Goal: Information Seeking & Learning: Learn about a topic

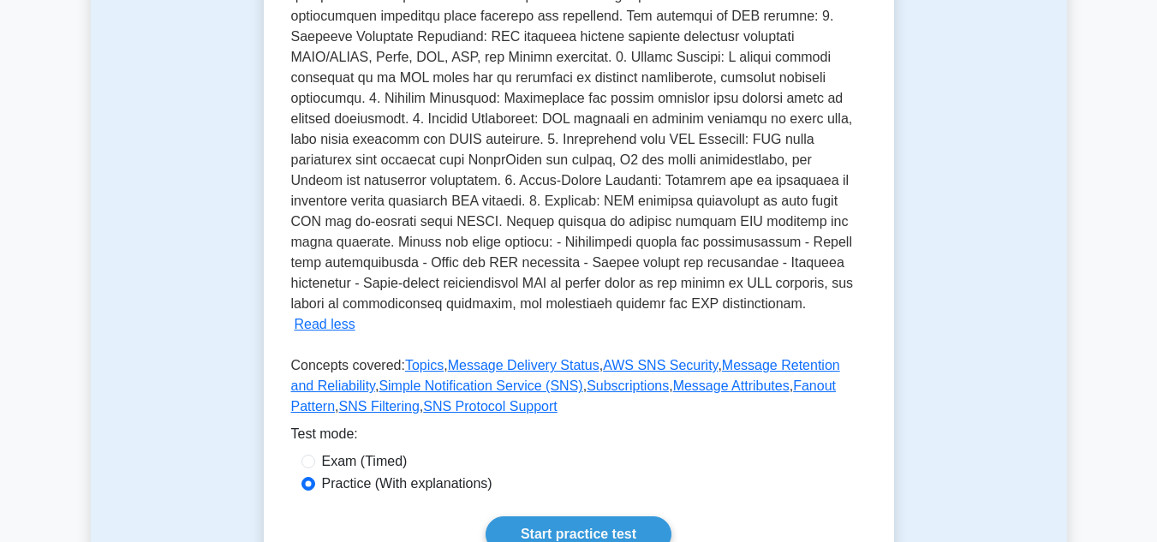
scroll to position [685, 0]
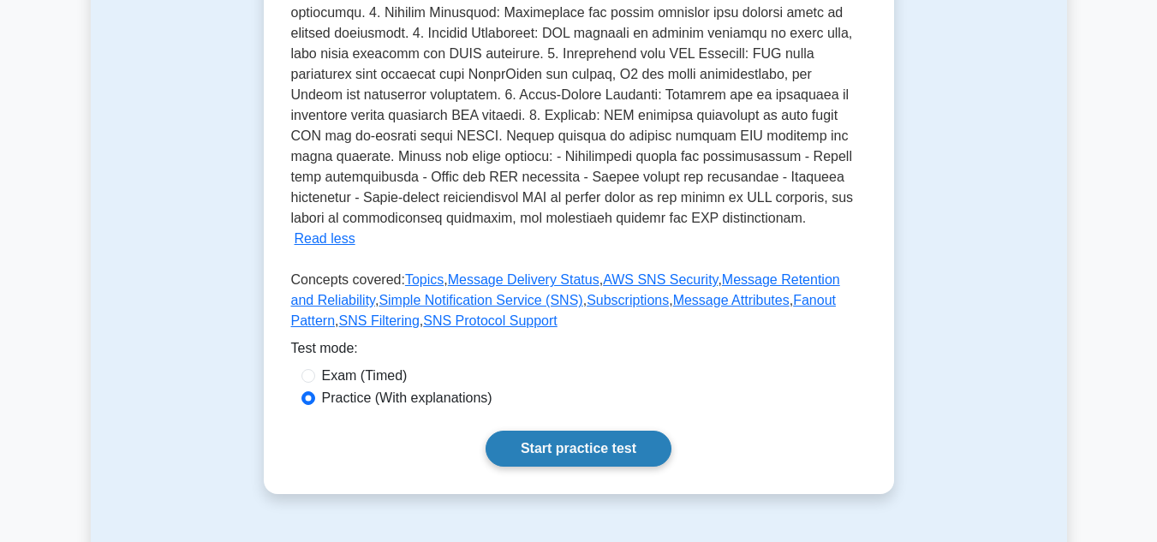
click at [603, 431] on link "Start practice test" at bounding box center [579, 449] width 186 height 36
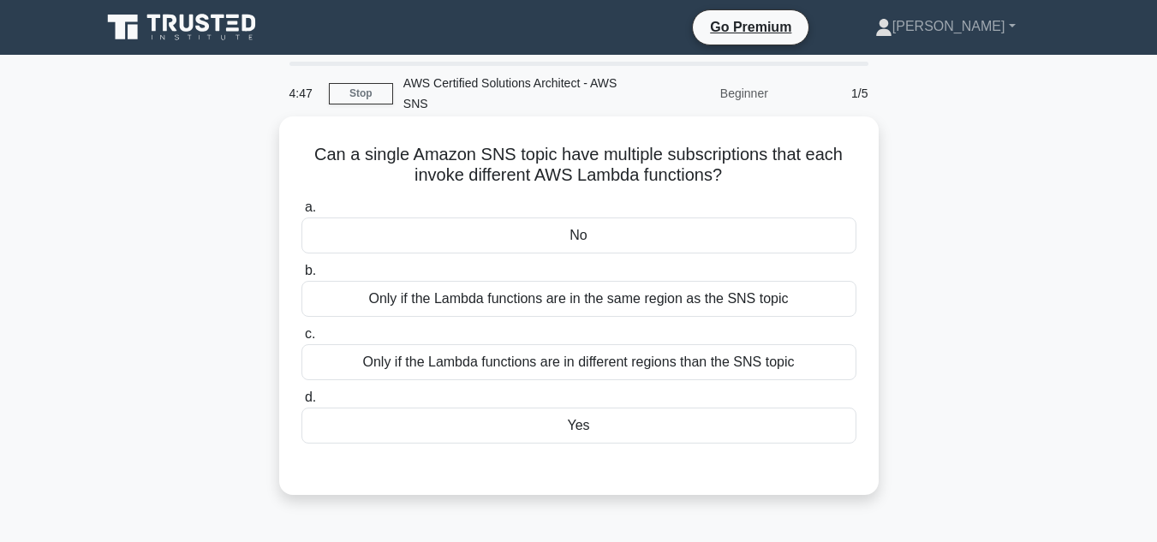
click at [655, 293] on div "Only if the Lambda functions are in the same region as the SNS topic" at bounding box center [579, 299] width 555 height 36
click at [302, 277] on input "b. Only if the Lambda functions are in the same region as the SNS topic" at bounding box center [302, 271] width 0 height 11
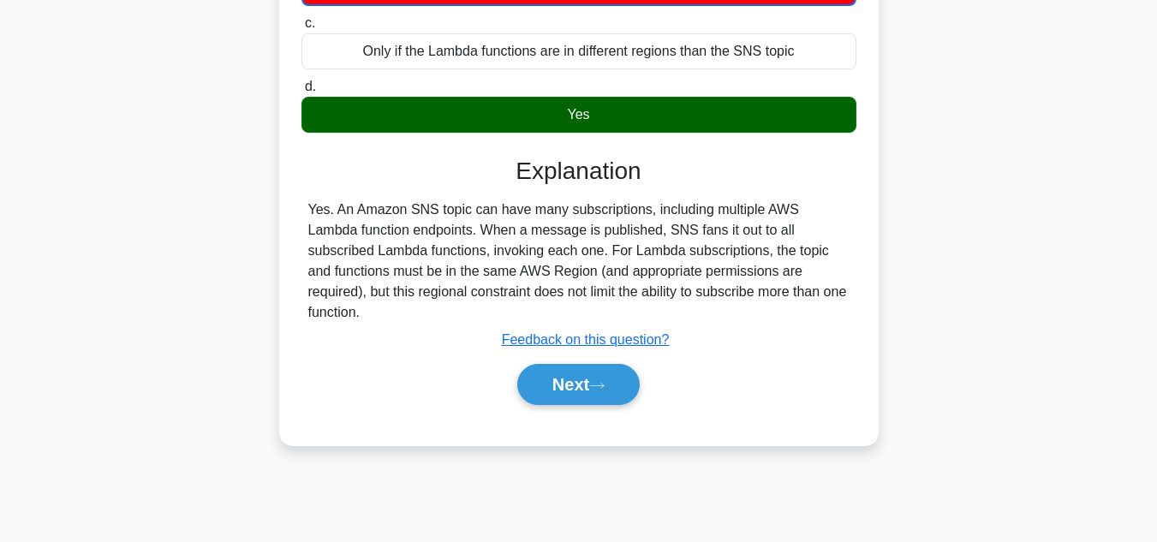
scroll to position [343, 0]
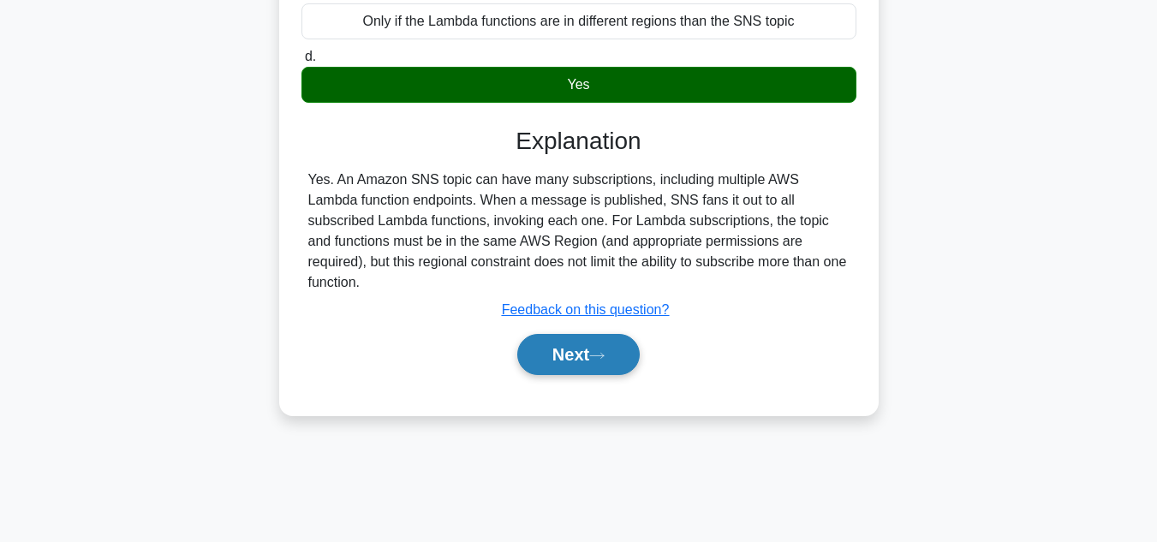
click at [572, 334] on button "Next" at bounding box center [578, 354] width 123 height 41
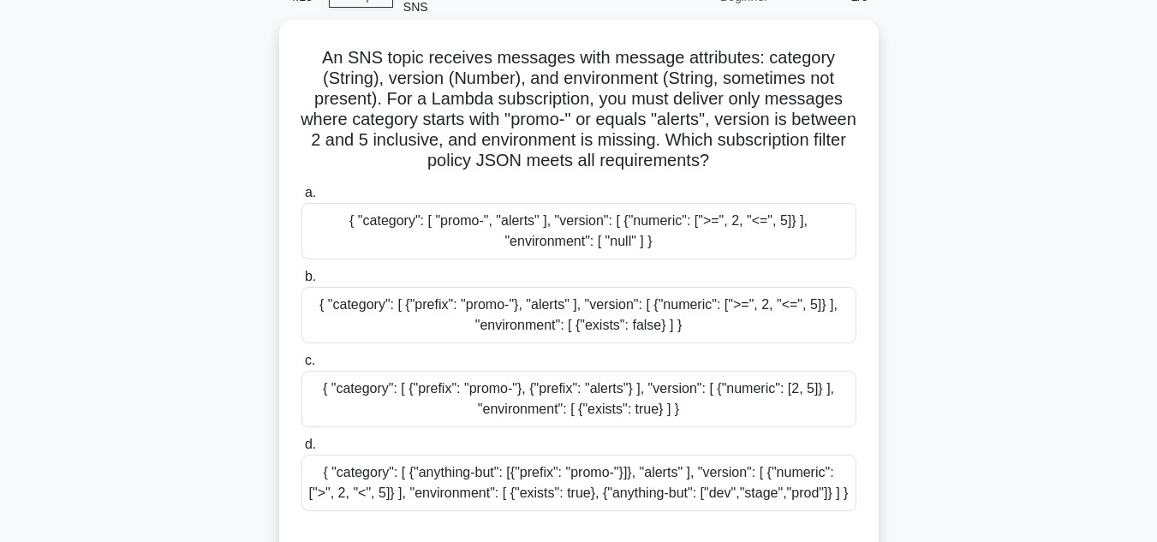
scroll to position [171, 0]
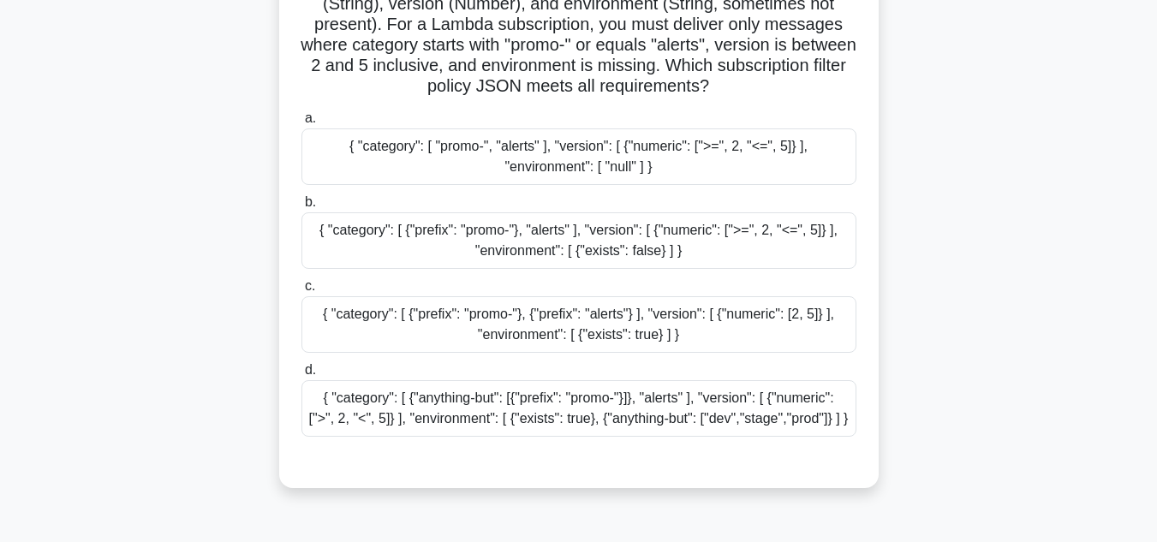
click at [647, 308] on div "{ "category": [ {"prefix": "promo-"}, {"prefix": "alerts"} ], "version": [ {"nu…" at bounding box center [579, 324] width 555 height 57
click at [302, 292] on input "c. { "category": [ {"prefix": "promo-"}, {"prefix": "alerts"} ], "version": [ {…" at bounding box center [302, 286] width 0 height 11
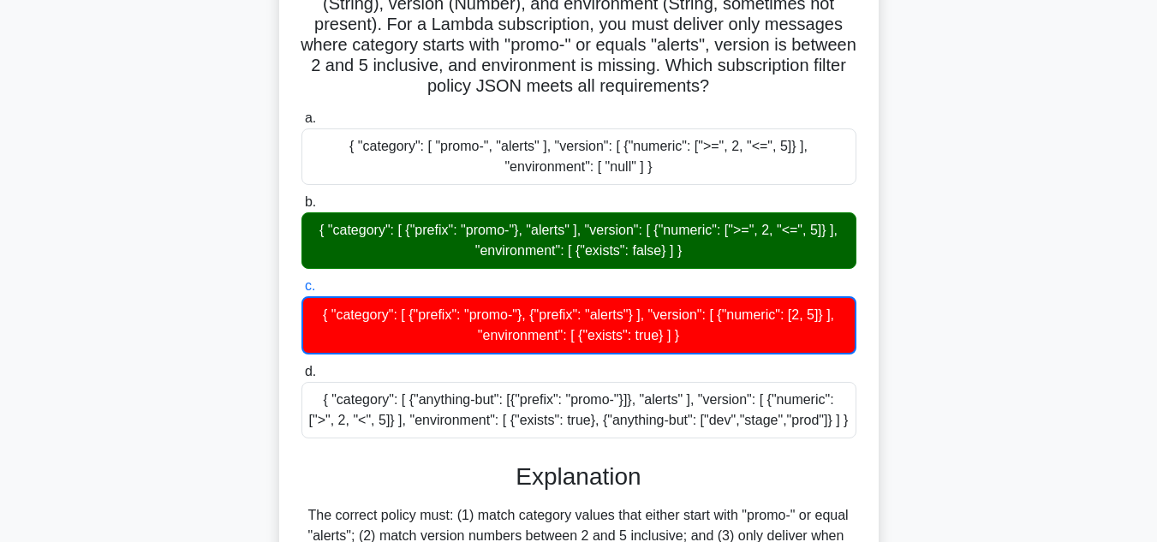
click at [610, 269] on div "{ "category": [ {"prefix": "promo-"}, "alerts" ], "version": [ {"numeric": [">=…" at bounding box center [579, 240] width 555 height 57
click at [302, 208] on input "b. { "category": [ {"prefix": "promo-"}, "alerts" ], "version": [ {"numeric": […" at bounding box center [302, 202] width 0 height 11
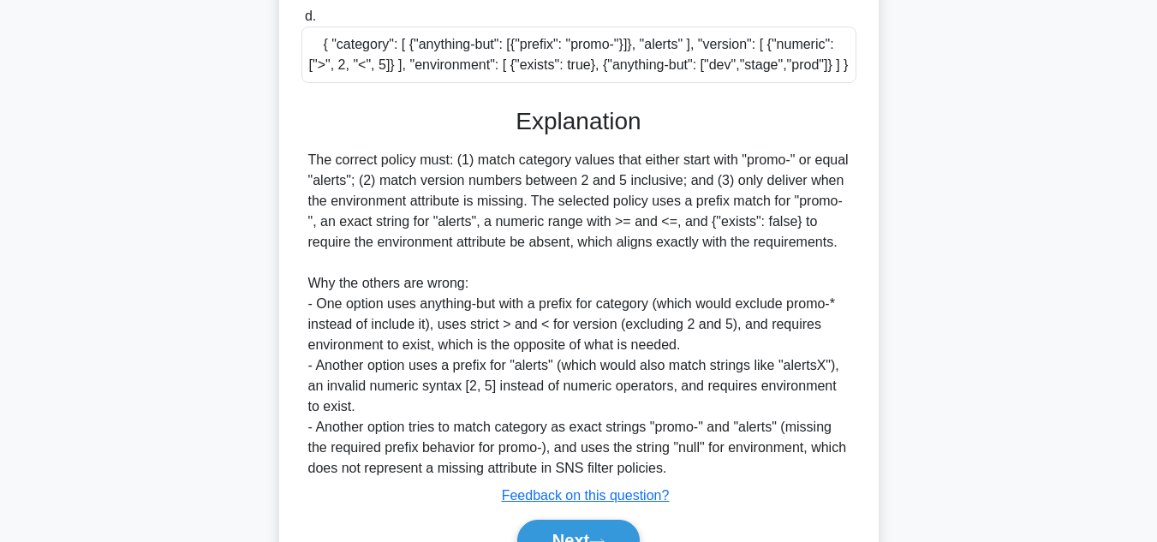
scroll to position [659, 0]
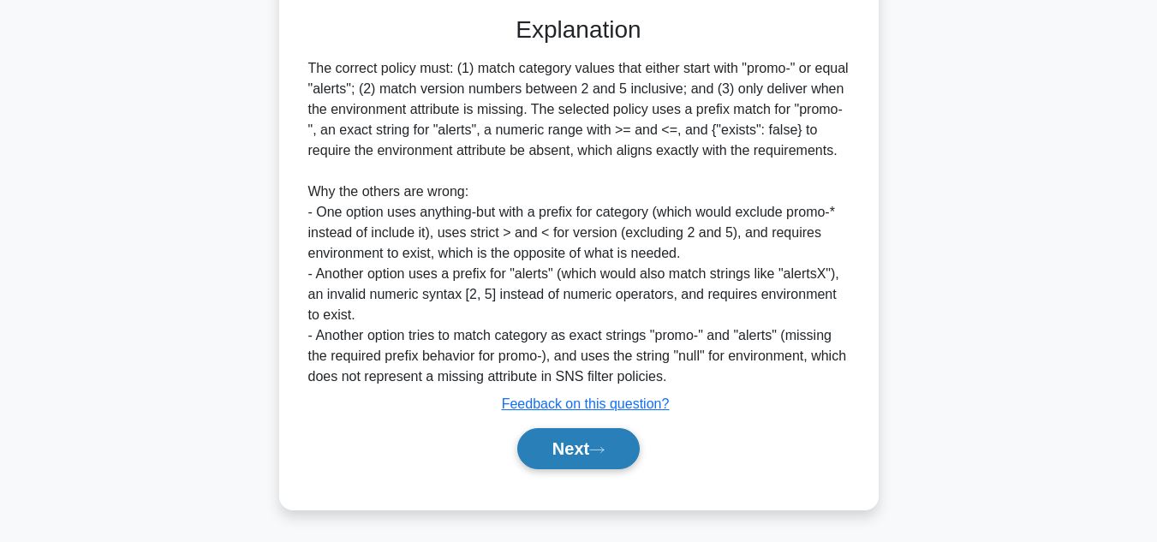
click at [601, 443] on button "Next" at bounding box center [578, 448] width 123 height 41
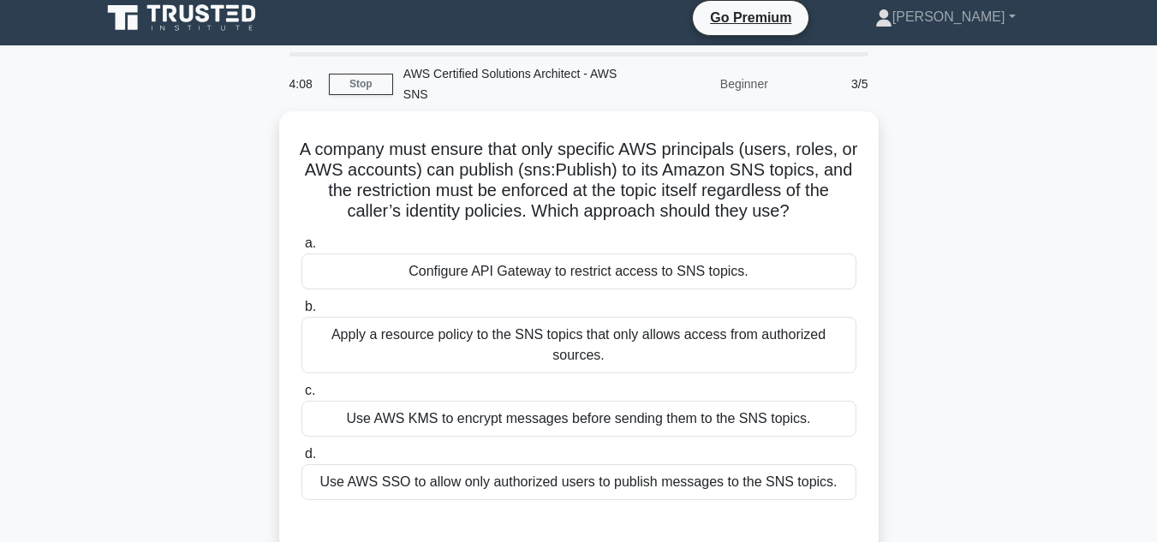
scroll to position [0, 0]
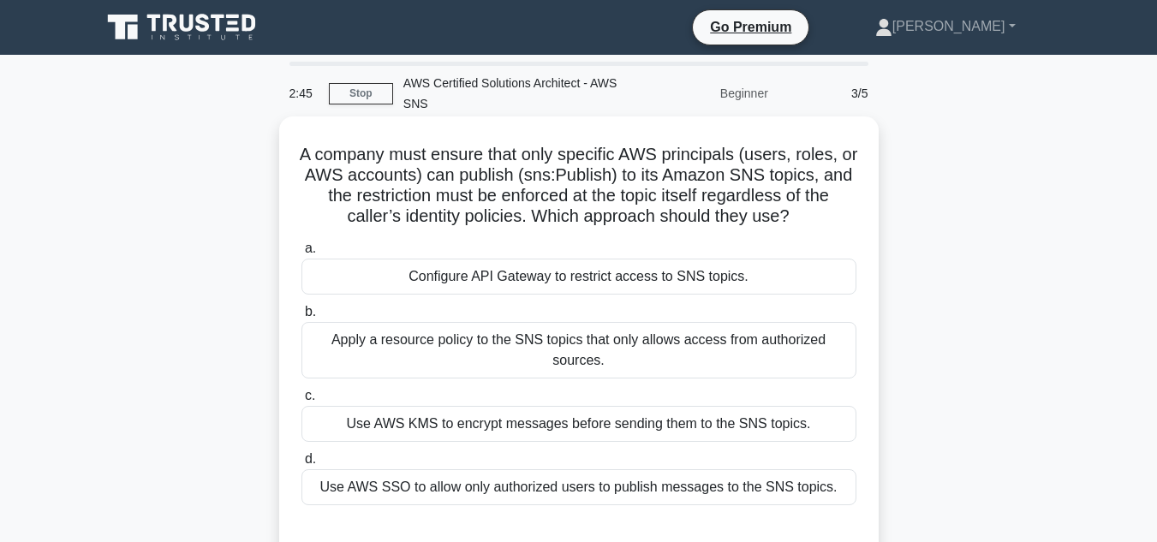
click at [522, 345] on div "Apply a resource policy to the SNS topics that only allows access from authoriz…" at bounding box center [579, 350] width 555 height 57
click at [302, 318] on input "b. Apply a resource policy to the SNS topics that only allows access from autho…" at bounding box center [302, 312] width 0 height 11
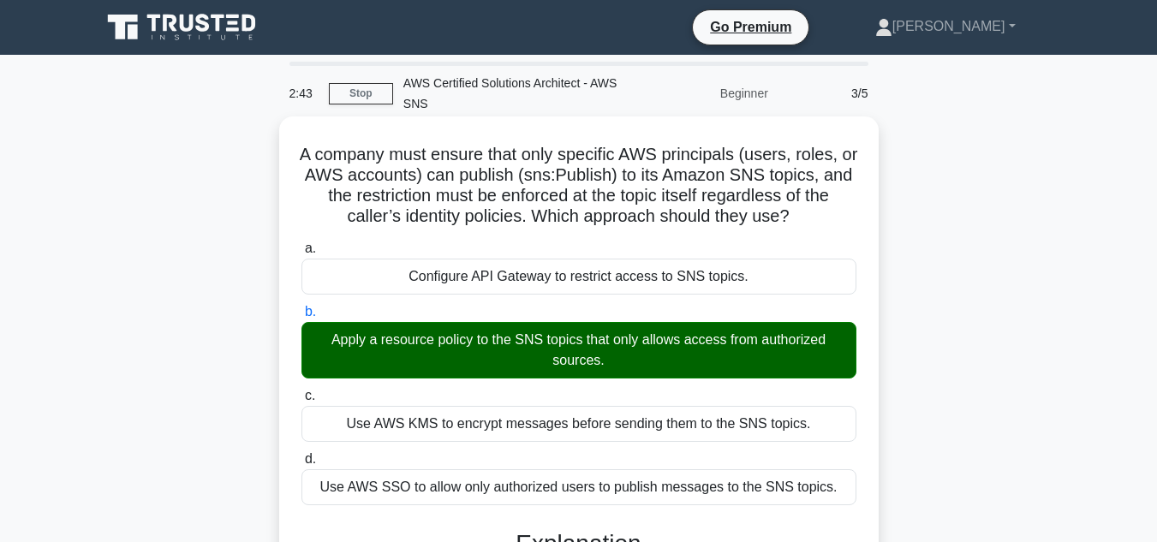
scroll to position [392, 0]
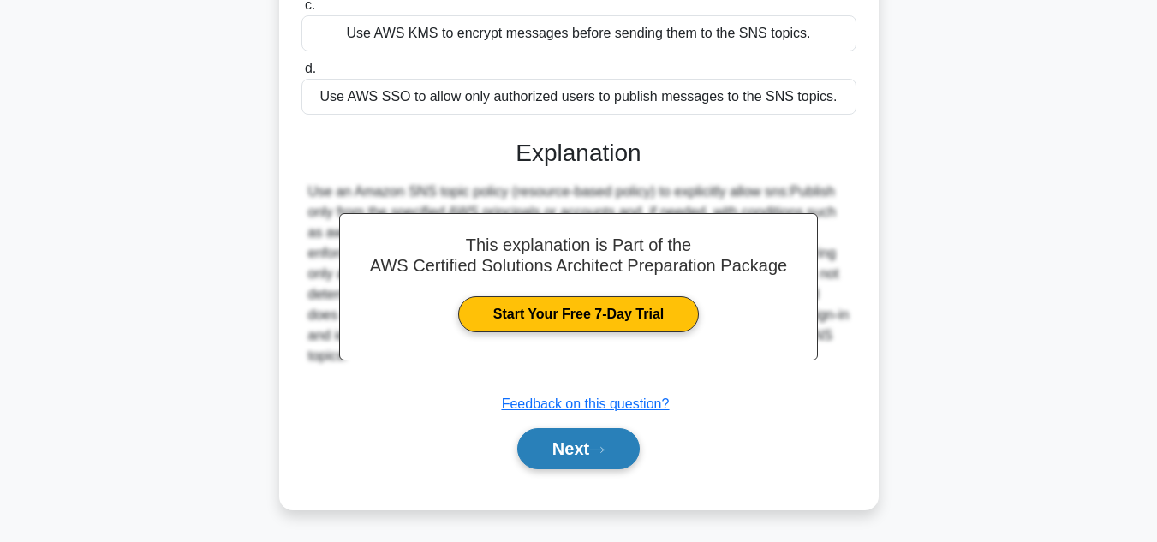
click at [589, 443] on button "Next" at bounding box center [578, 448] width 123 height 41
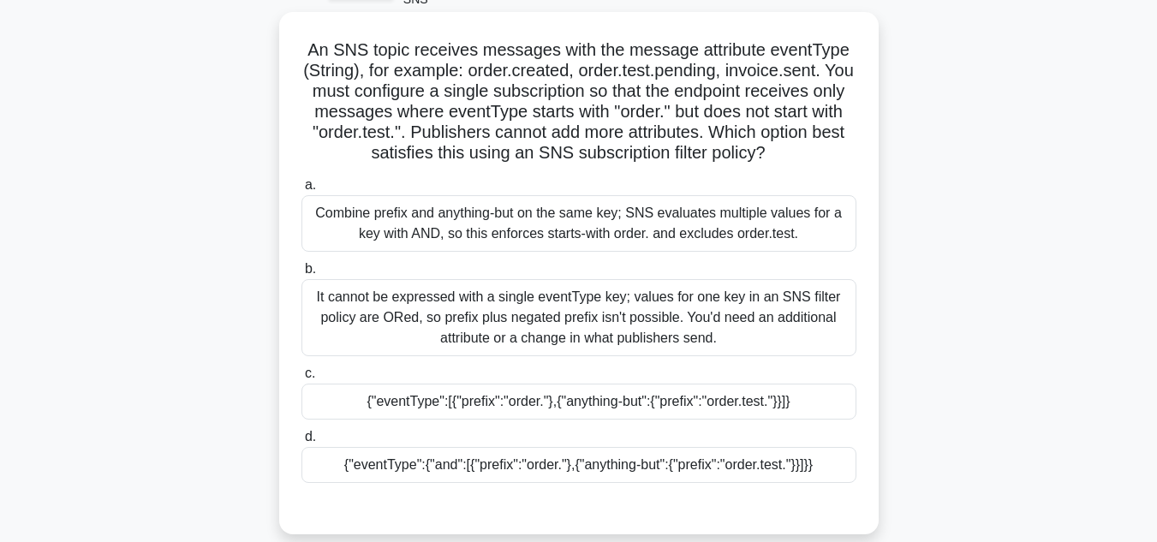
scroll to position [40, 0]
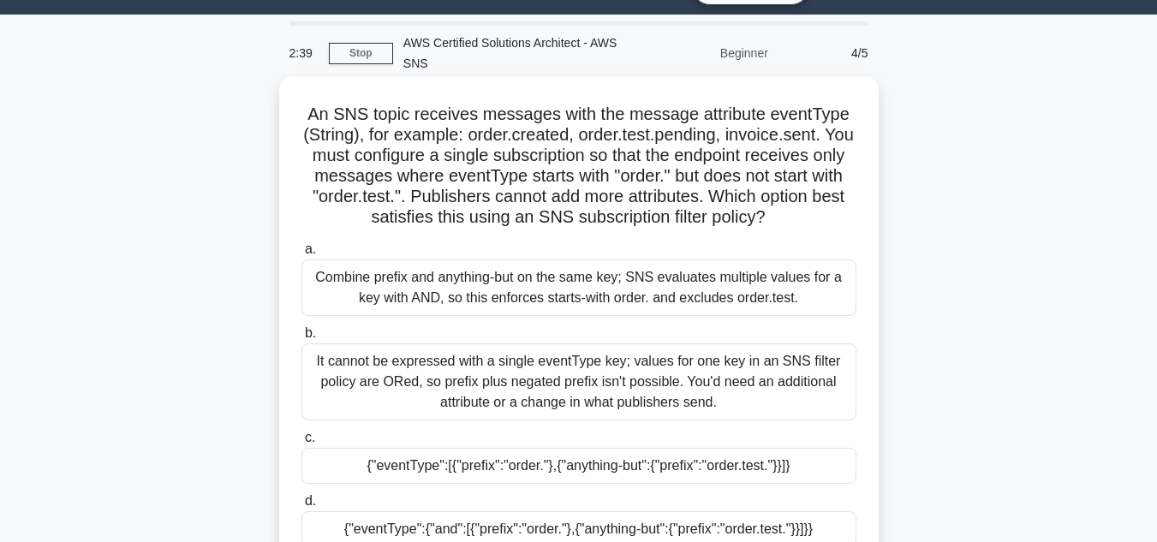
click at [508, 409] on div "It cannot be expressed with a single eventType key; values for one key in an SN…" at bounding box center [579, 382] width 555 height 77
click at [302, 339] on input "b. It cannot be expressed with a single eventType key; values for one key in an…" at bounding box center [302, 333] width 0 height 11
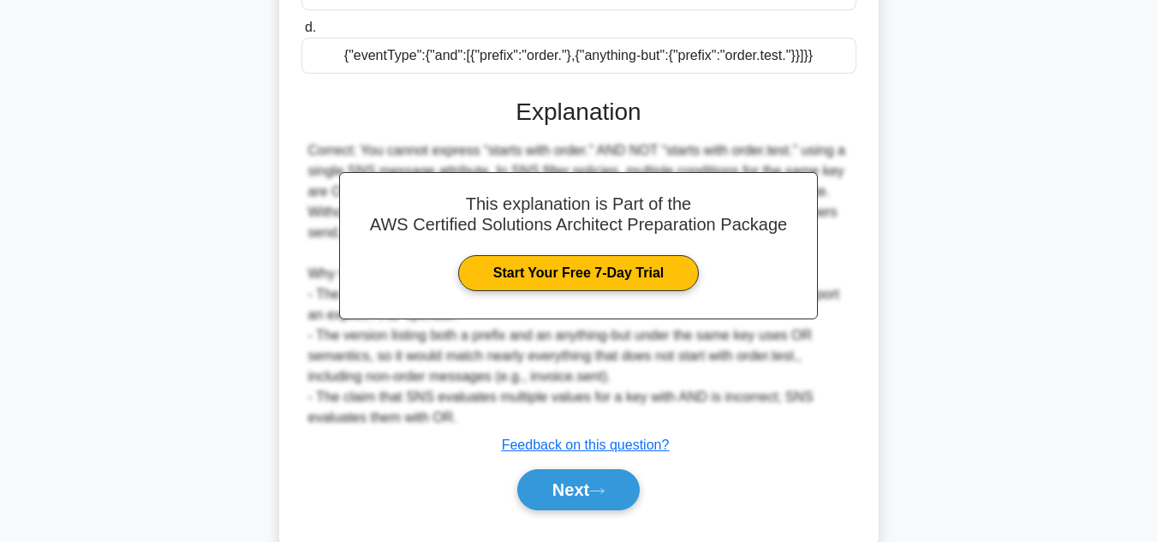
scroll to position [556, 0]
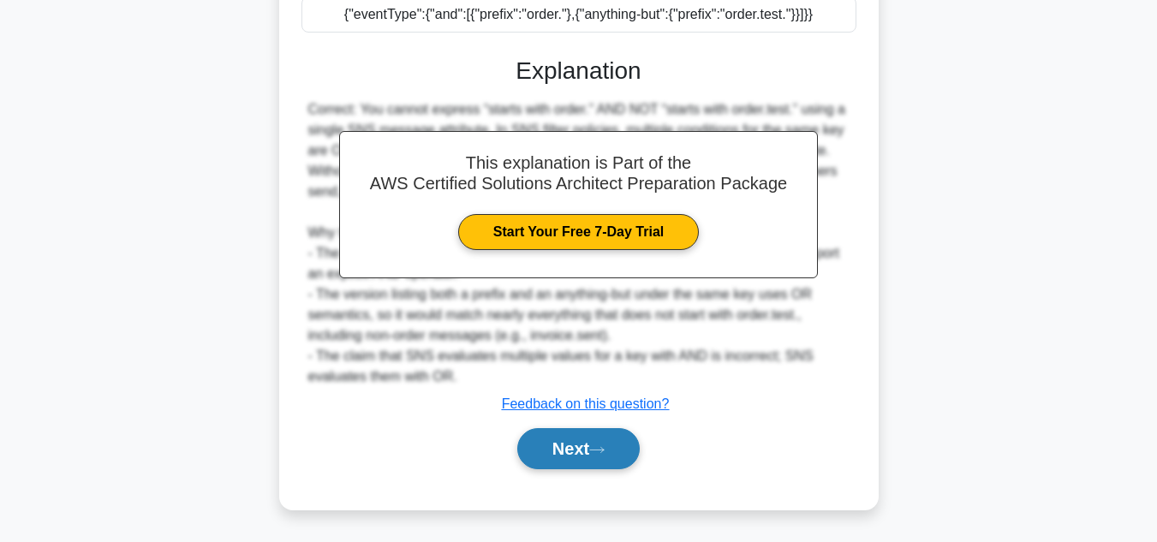
click at [550, 439] on button "Next" at bounding box center [578, 448] width 123 height 41
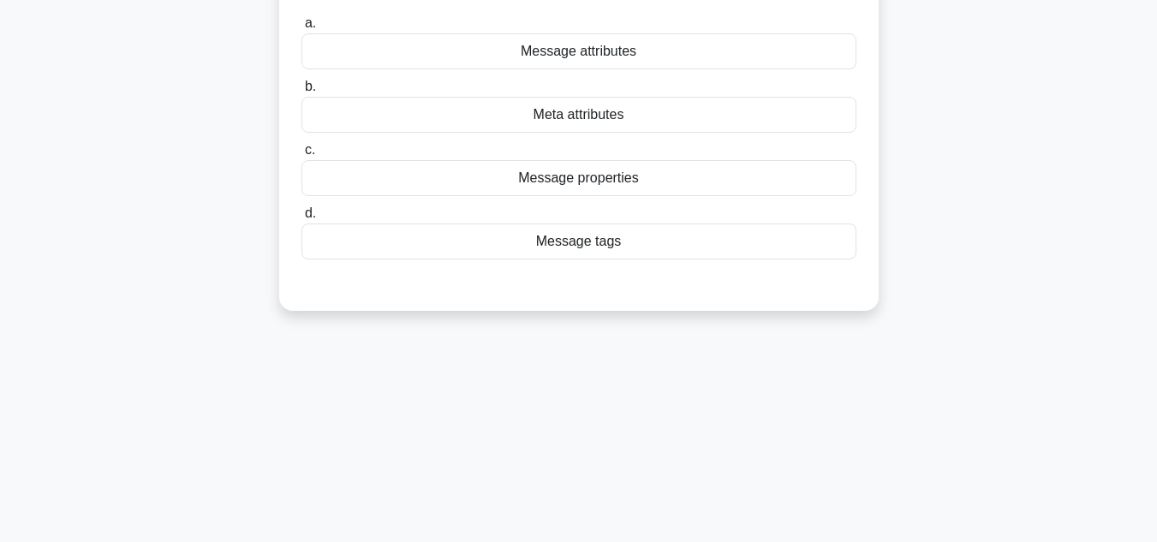
scroll to position [0, 0]
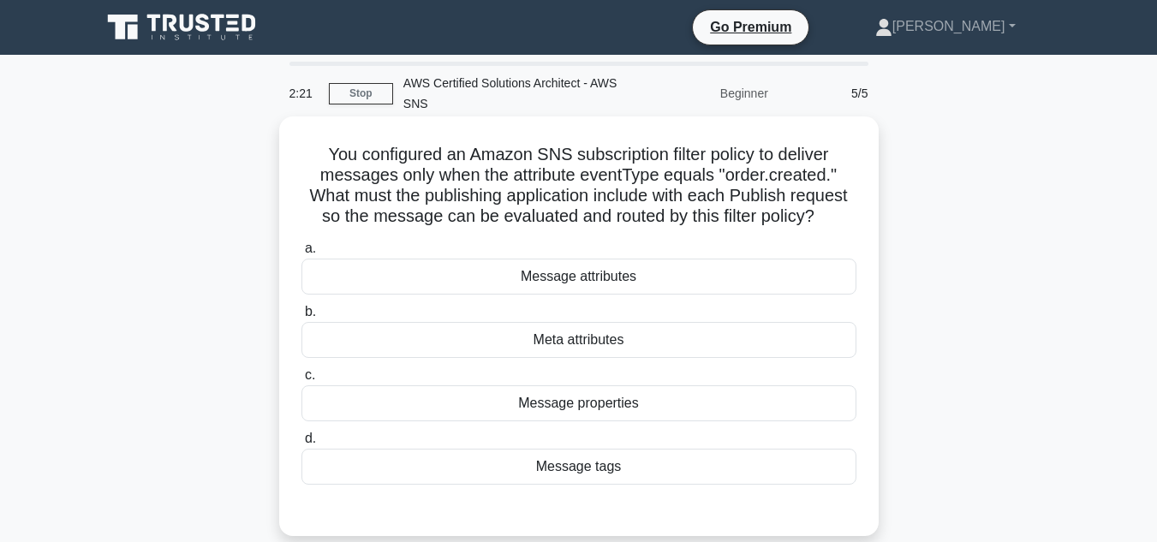
click at [591, 284] on div "Message attributes" at bounding box center [579, 277] width 555 height 36
click at [302, 254] on input "a. Message attributes" at bounding box center [302, 248] width 0 height 11
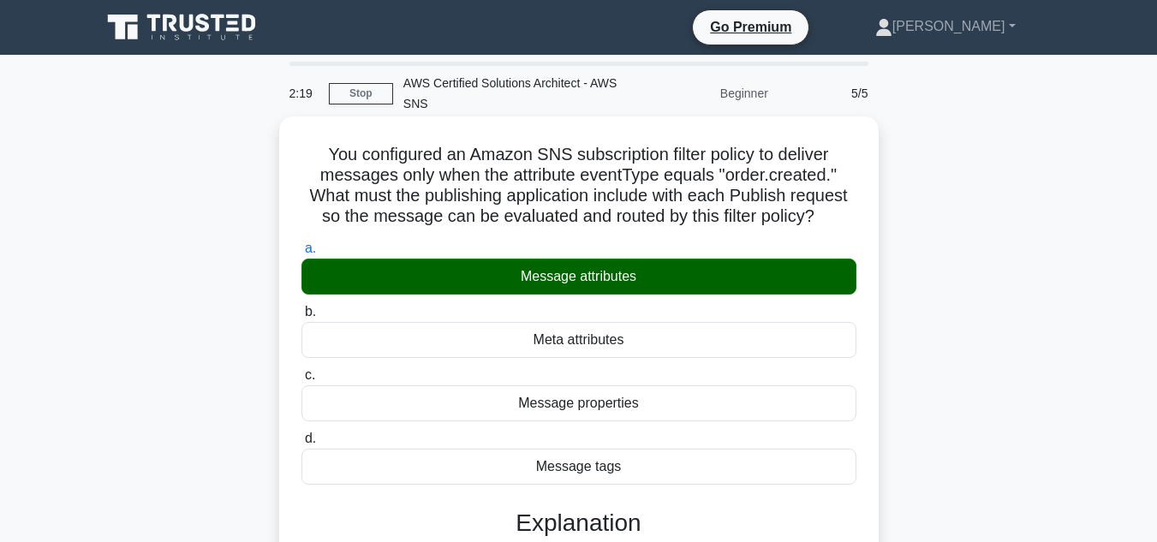
scroll to position [383, 0]
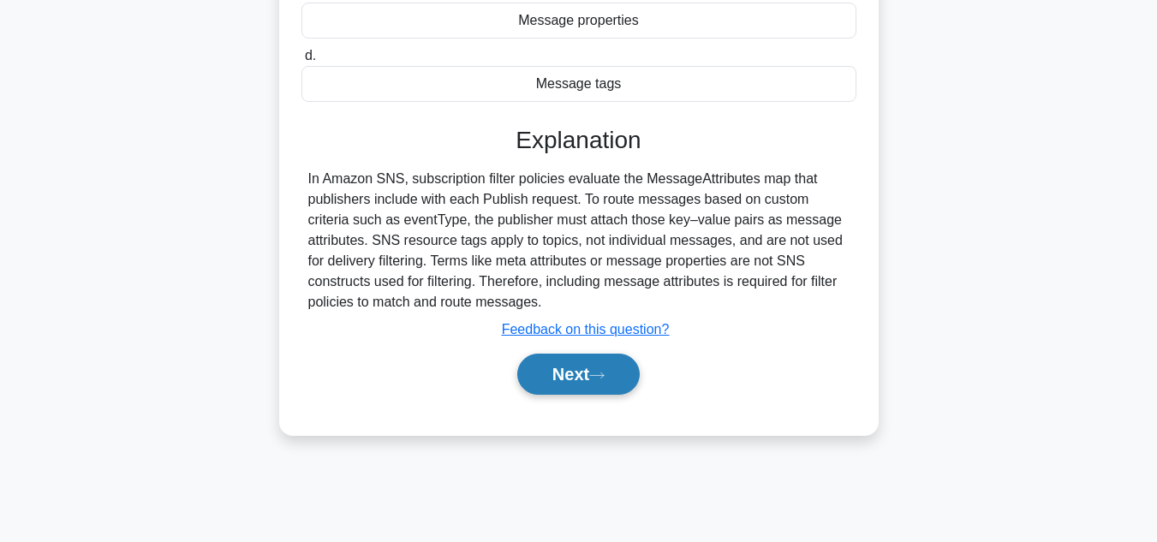
click at [589, 363] on button "Next" at bounding box center [578, 374] width 123 height 41
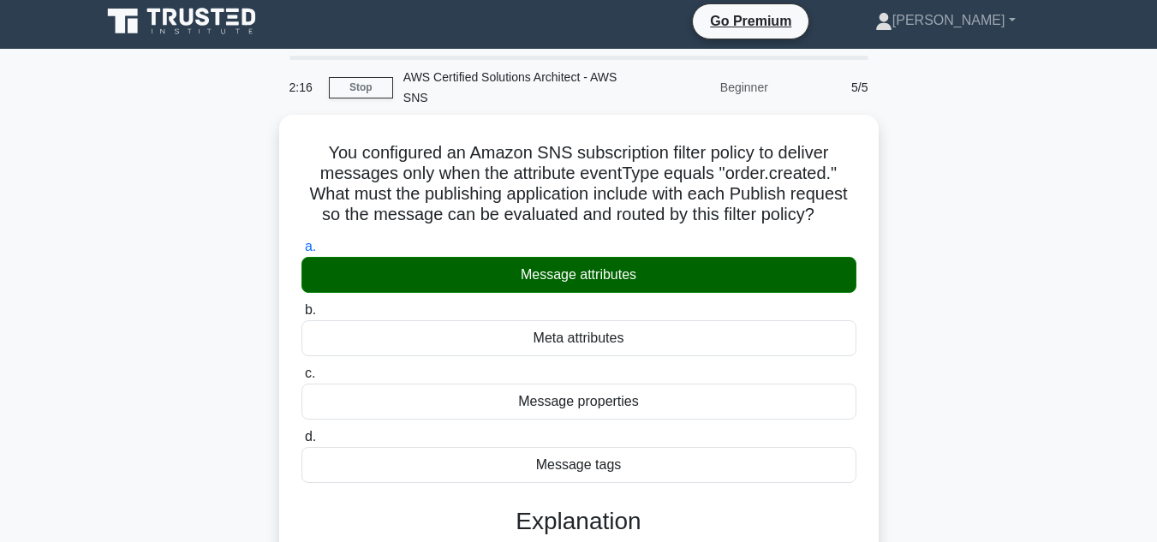
scroll to position [0, 0]
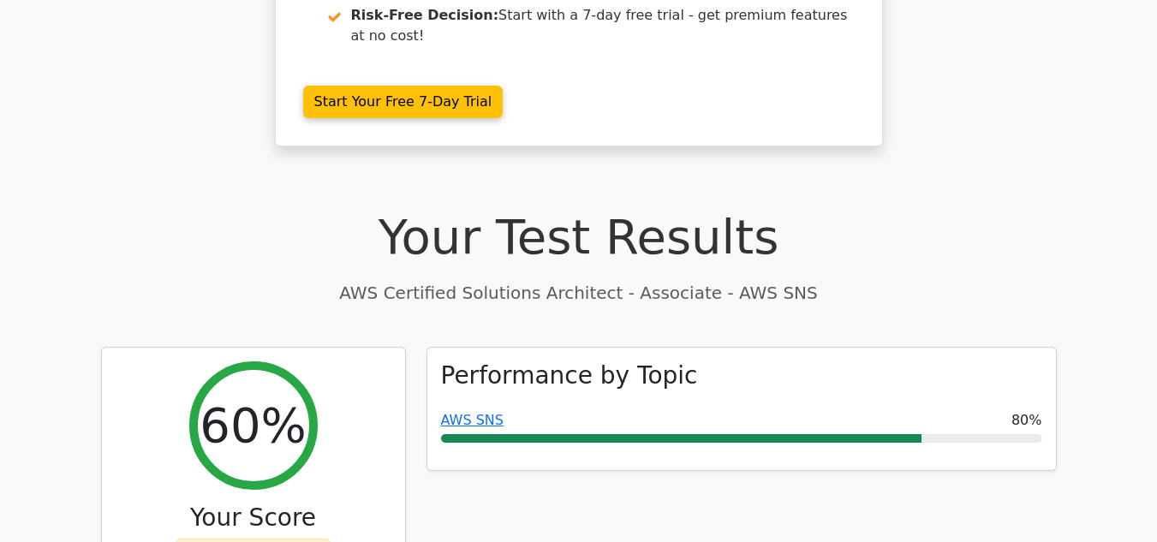
scroll to position [428, 0]
